Goal: Transaction & Acquisition: Purchase product/service

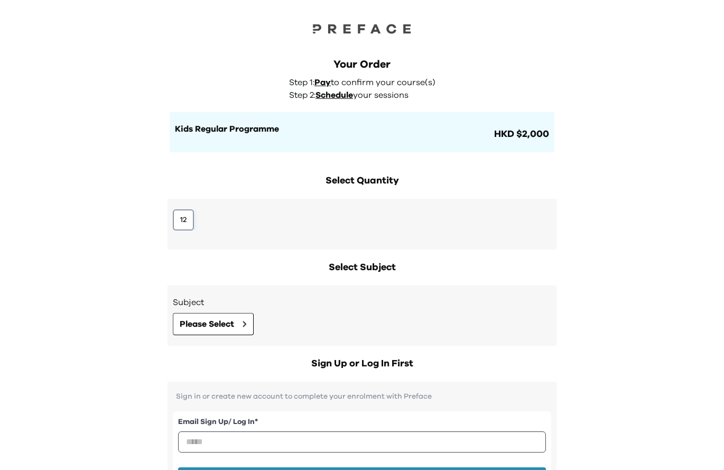
click at [188, 223] on button "12" at bounding box center [183, 219] width 21 height 21
click at [619, 127] on div "Your Order Step 1: Pay to confirm your course(s) Step 2: Schedule your sessions…" at bounding box center [362, 381] width 724 height 762
